Goal: Task Accomplishment & Management: Manage account settings

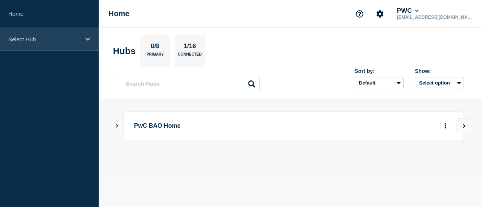
click at [61, 39] on p "Select Hub" at bounding box center [44, 39] width 72 height 6
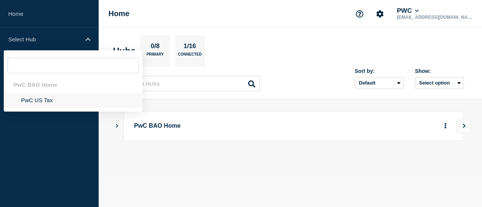
click at [52, 103] on li "PwC US Tax" at bounding box center [73, 100] width 139 height 15
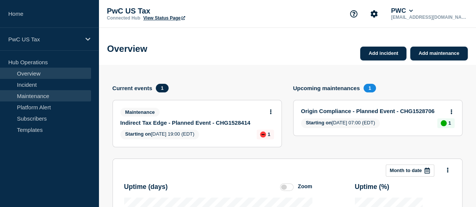
click at [56, 90] on link "Maintenance" at bounding box center [45, 95] width 91 height 11
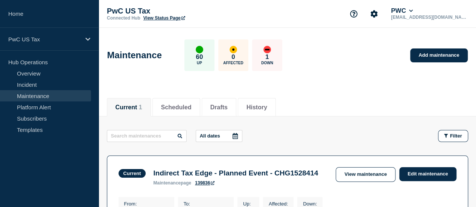
scroll to position [134, 0]
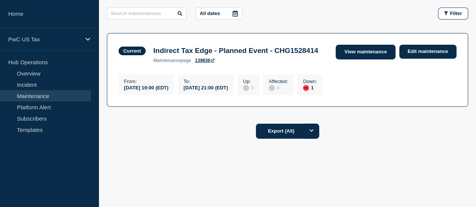
click at [378, 45] on link "View maintenance" at bounding box center [365, 52] width 59 height 15
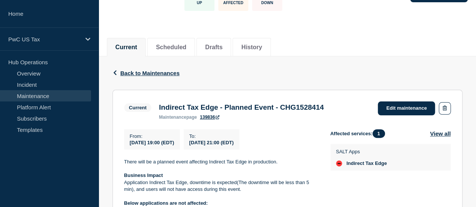
scroll to position [62, 0]
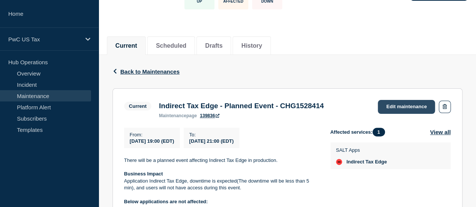
click at [394, 103] on link "Edit maintenance" at bounding box center [406, 107] width 57 height 14
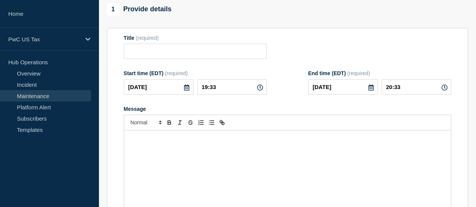
type input "Indirect Tax Edge - Planned Event - CHG1528414"
type input "19:00"
type input "21:00"
checkbox input "true"
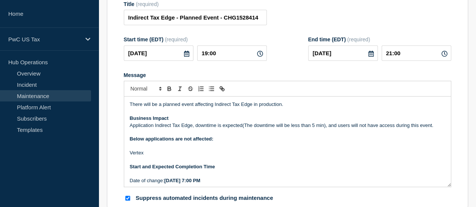
scroll to position [108, 0]
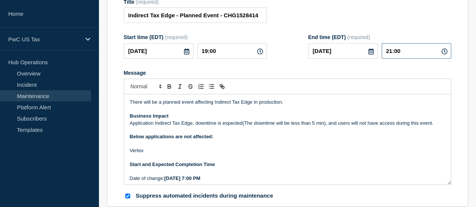
click at [393, 53] on input "21:00" at bounding box center [417, 50] width 70 height 15
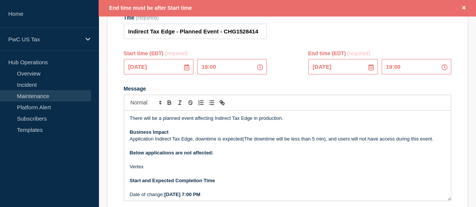
scroll to position [124, 0]
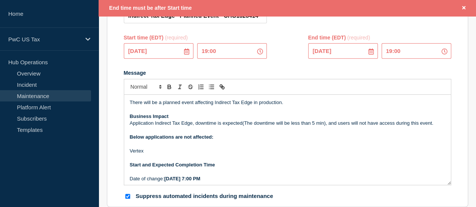
click at [401, 54] on input "19:00" at bounding box center [417, 50] width 70 height 15
type input "19:30"
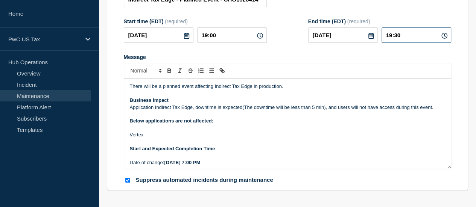
scroll to position [108, 0]
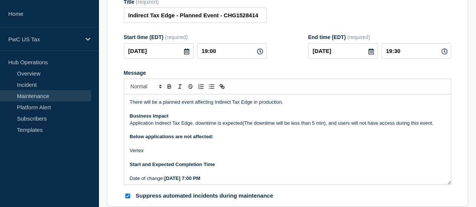
click at [413, 32] on form "Title (required) Indirect Tax Edge - Planned Event - CHG1528414 Start time (EDT…" at bounding box center [288, 99] width 328 height 201
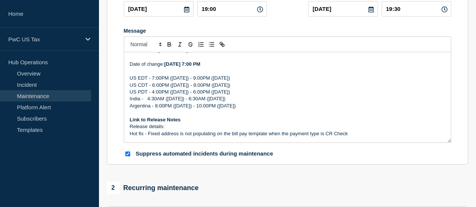
scroll to position [75, 0]
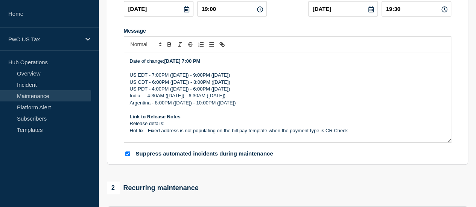
click at [128, 157] on input "Suppress automated incidents during maintenance" at bounding box center [127, 154] width 5 height 5
checkbox input "false"
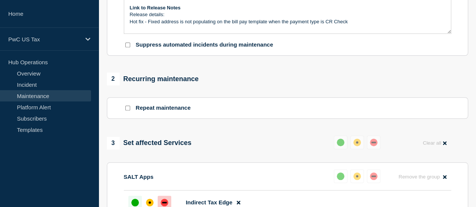
scroll to position [324, 0]
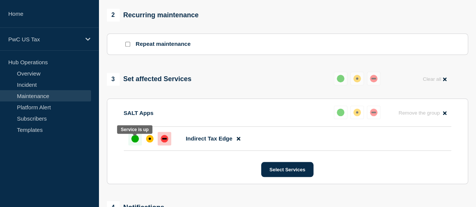
click at [135, 143] on div "up" at bounding box center [135, 139] width 8 height 8
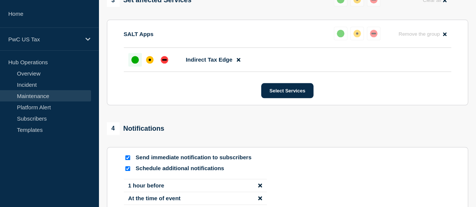
scroll to position [468, 0]
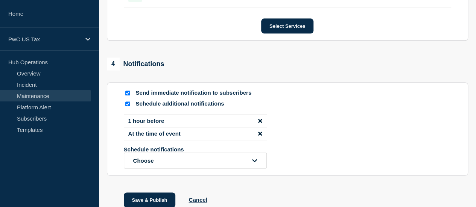
click at [127, 107] on input "Schedule additional notifications" at bounding box center [127, 104] width 5 height 5
checkbox input "false"
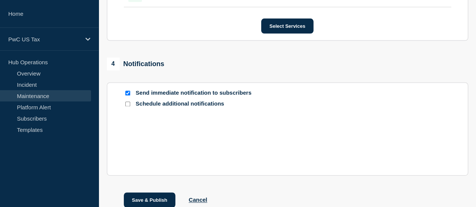
scroll to position [463, 0]
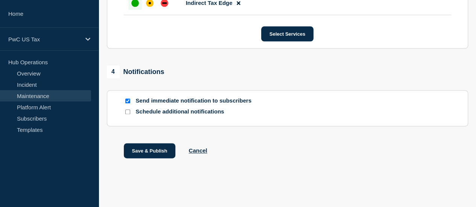
click at [281, 152] on div "Save & Publish Cancel" at bounding box center [287, 160] width 361 height 34
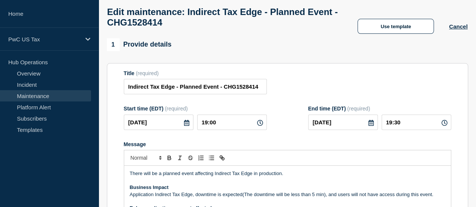
scroll to position [36, 0]
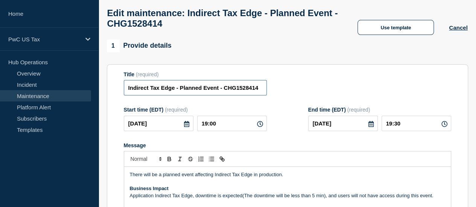
click at [256, 90] on input "Indirect Tax Edge - Planned Event - CHG1528414" at bounding box center [195, 87] width 143 height 15
type input "Indirect Tax Edge - Planned Event - CHG1528414 - Completed"
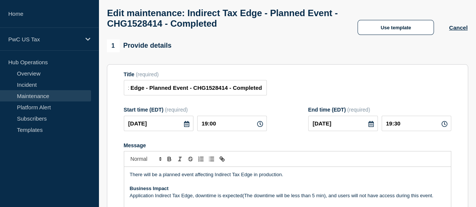
click at [304, 85] on div "Title (required) Indirect Tax Edge - Planned Event - CHG1528414 - Completed" at bounding box center [288, 84] width 328 height 24
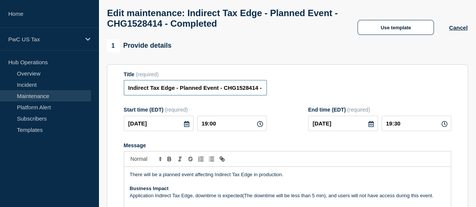
click at [251, 90] on input "Indirect Tax Edge - Planned Event - CHG1528414 - Completed" at bounding box center [195, 87] width 143 height 15
click at [296, 88] on div "Title (required) Indirect Tax Edge - Planned Event - CHG1528414 - Completed" at bounding box center [288, 84] width 328 height 24
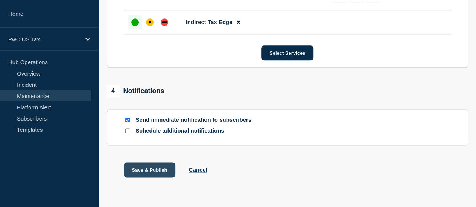
scroll to position [444, 0]
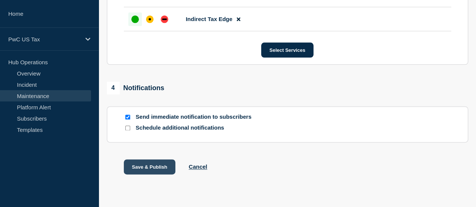
click at [159, 174] on button "Save & Publish" at bounding box center [150, 167] width 52 height 15
